Goal: Browse casually

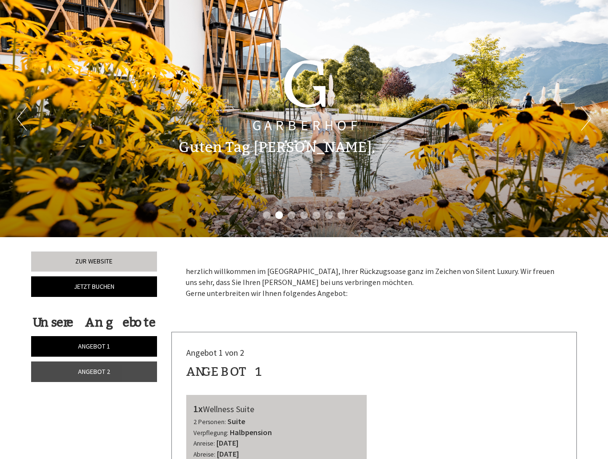
click at [304, 230] on div "Previous Next 1 2 3 4 5 6 7" at bounding box center [304, 118] width 608 height 237
click at [22, 119] on button "Previous" at bounding box center [22, 119] width 10 height 24
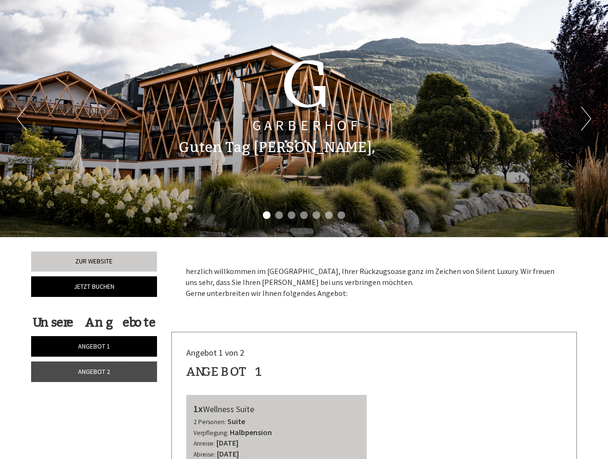
click at [586, 119] on button "Next" at bounding box center [586, 119] width 10 height 24
click at [267, 215] on li "1" at bounding box center [267, 216] width 8 height 8
click at [279, 215] on li "2" at bounding box center [279, 216] width 8 height 8
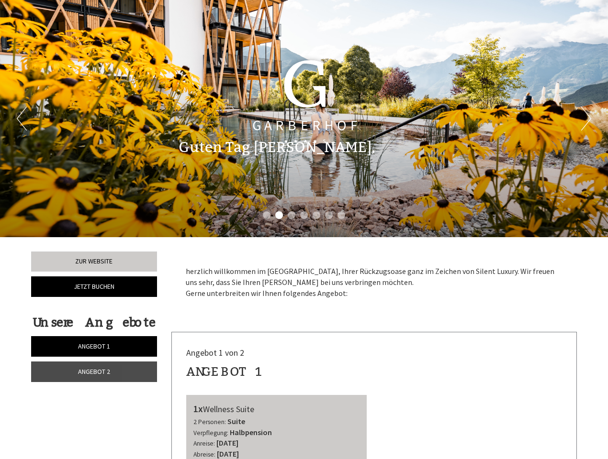
click at [291, 215] on li "3" at bounding box center [292, 216] width 8 height 8
click at [304, 215] on li "4" at bounding box center [304, 216] width 8 height 8
click at [316, 215] on li "5" at bounding box center [316, 216] width 8 height 8
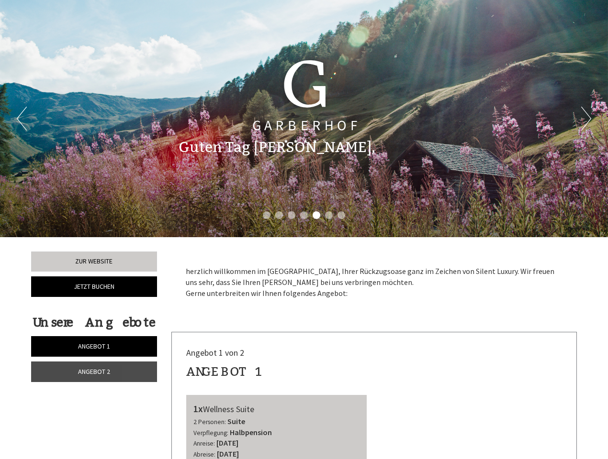
click at [329, 215] on li "6" at bounding box center [329, 216] width 8 height 8
click at [341, 215] on li "7" at bounding box center [341, 216] width 8 height 8
